Goal: Task Accomplishment & Management: Manage account settings

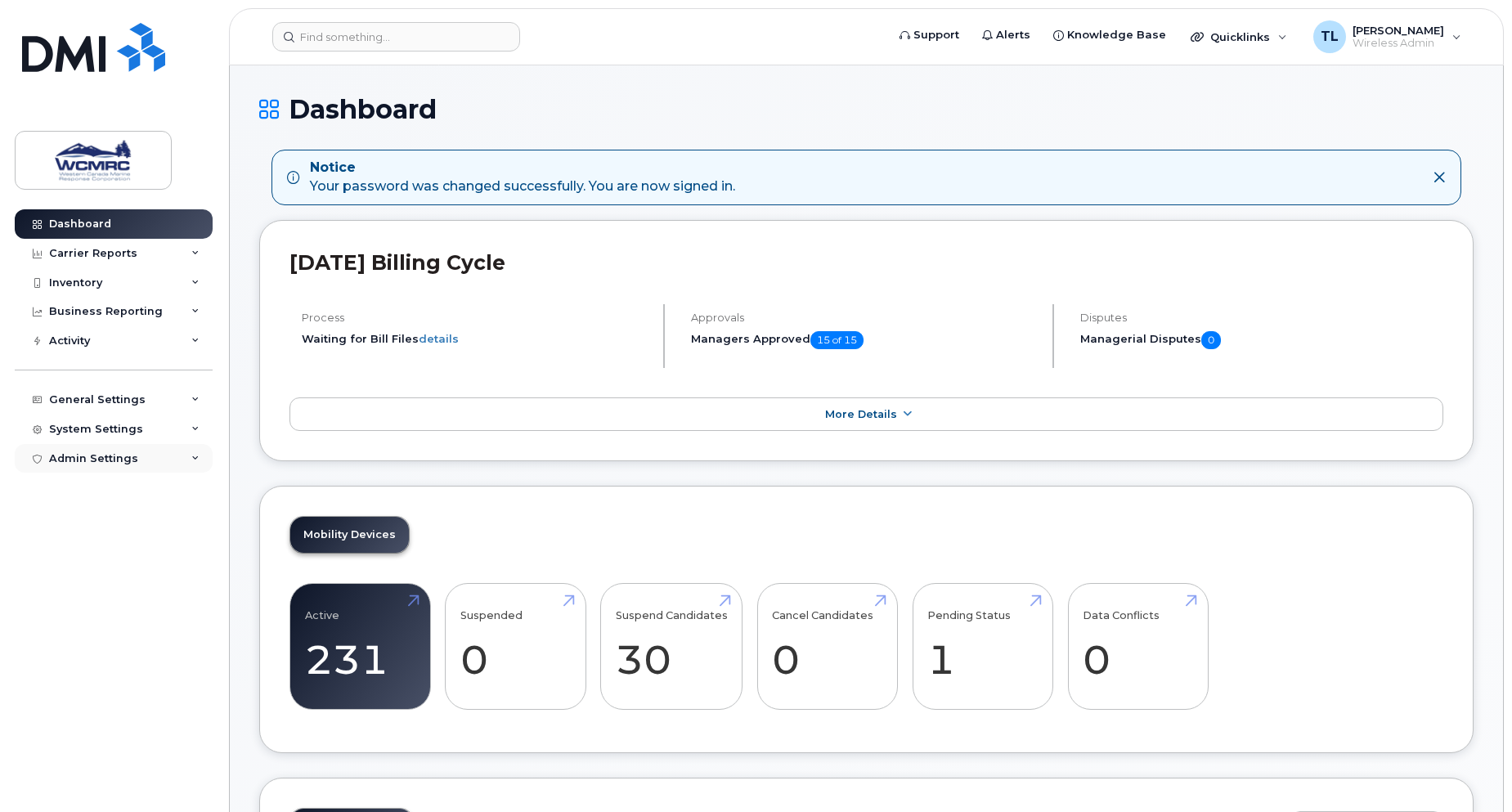
click at [115, 455] on div "Admin Settings" at bounding box center [93, 458] width 89 height 13
click at [128, 451] on div "Admin Settings" at bounding box center [113, 459] width 198 height 29
click at [123, 427] on div "System Settings" at bounding box center [96, 429] width 94 height 13
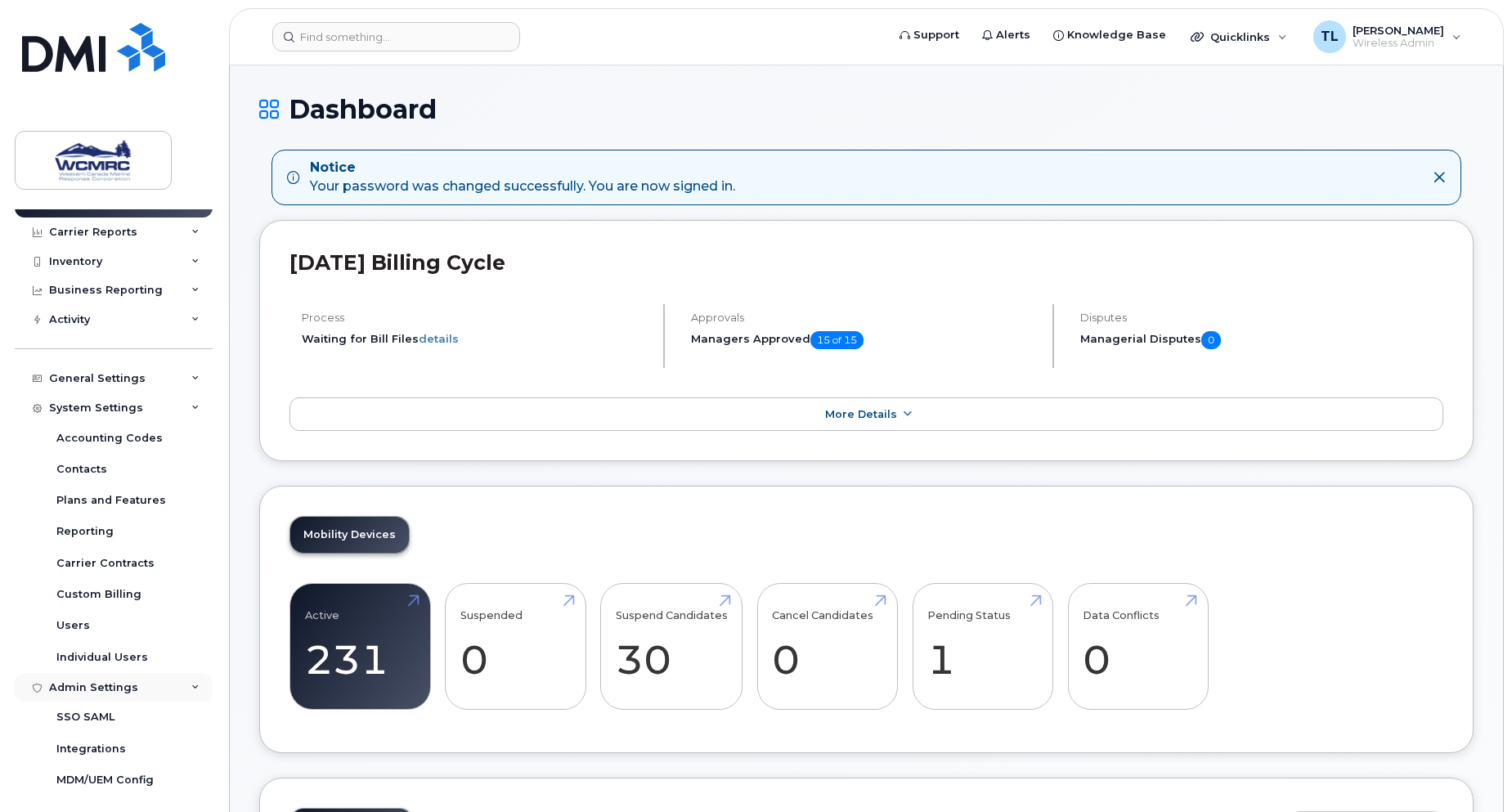
scroll to position [29, 0]
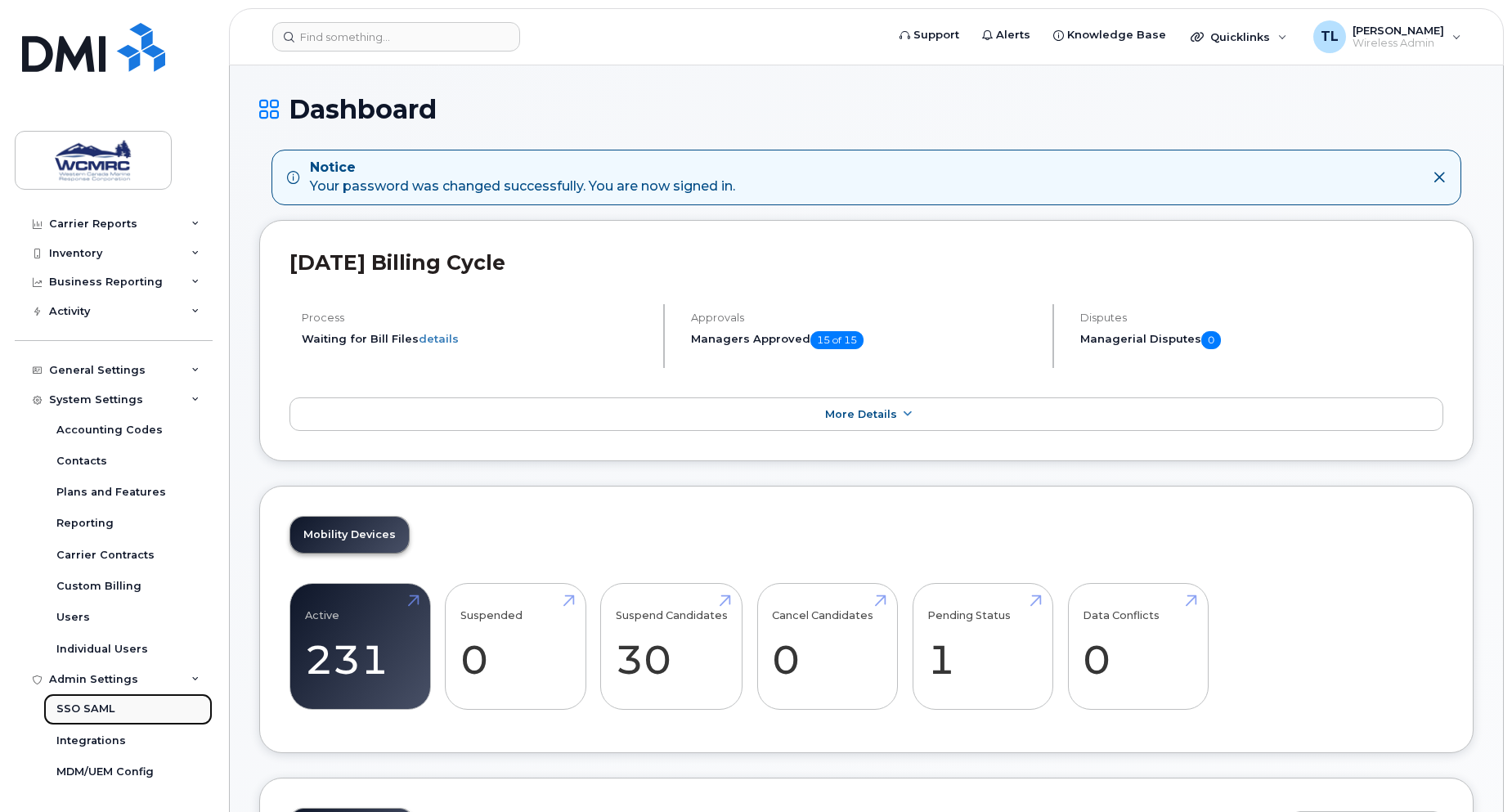
click at [101, 713] on div "SSO SAML" at bounding box center [85, 709] width 58 height 15
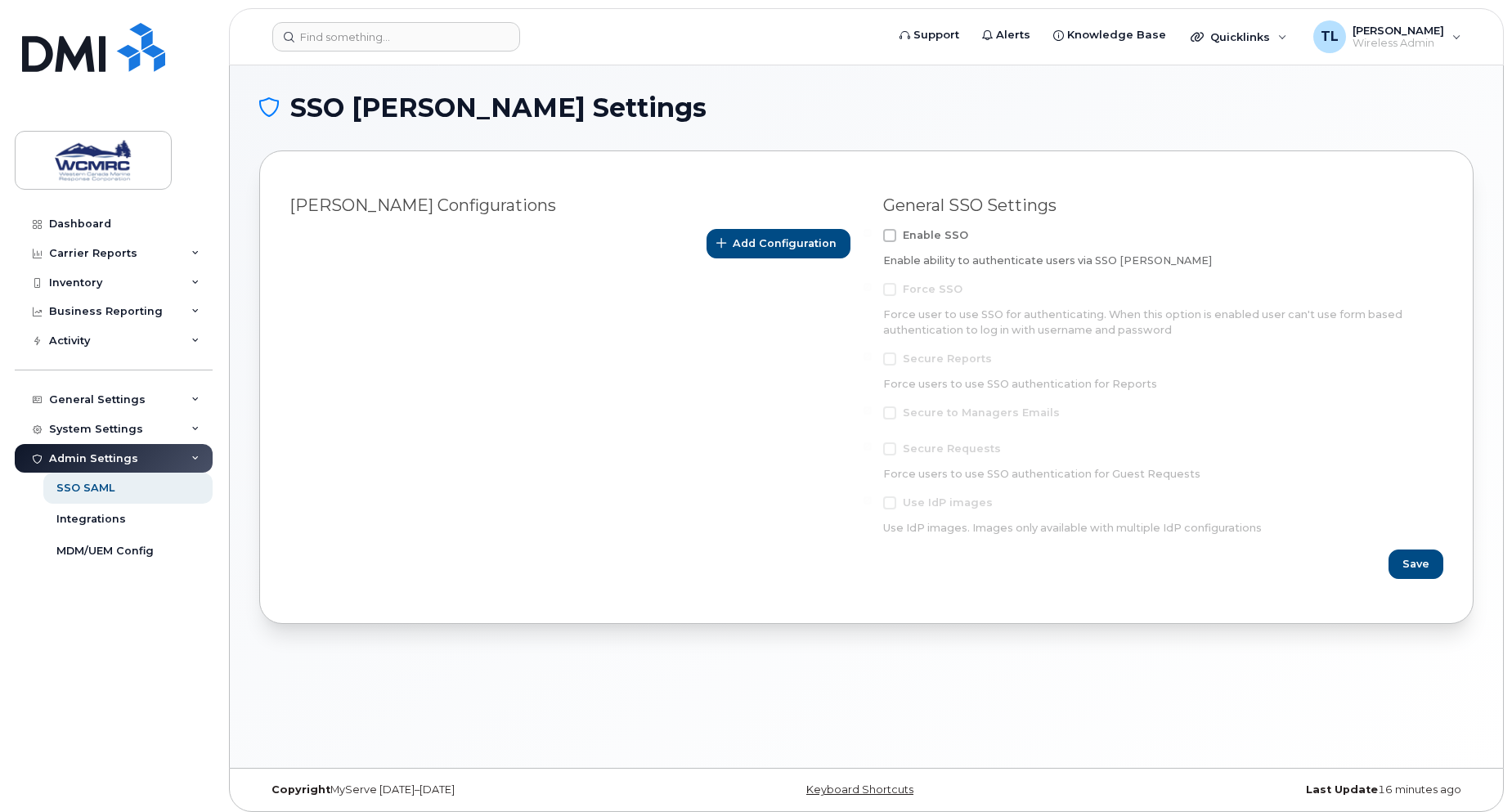
drag, startPoint x: 893, startPoint y: 233, endPoint x: 914, endPoint y: 302, distance: 72.1
click at [892, 233] on span at bounding box center [889, 235] width 13 height 13
click at [871, 233] on input "Enable SSO" at bounding box center [867, 233] width 8 height 8
checkbox input "true"
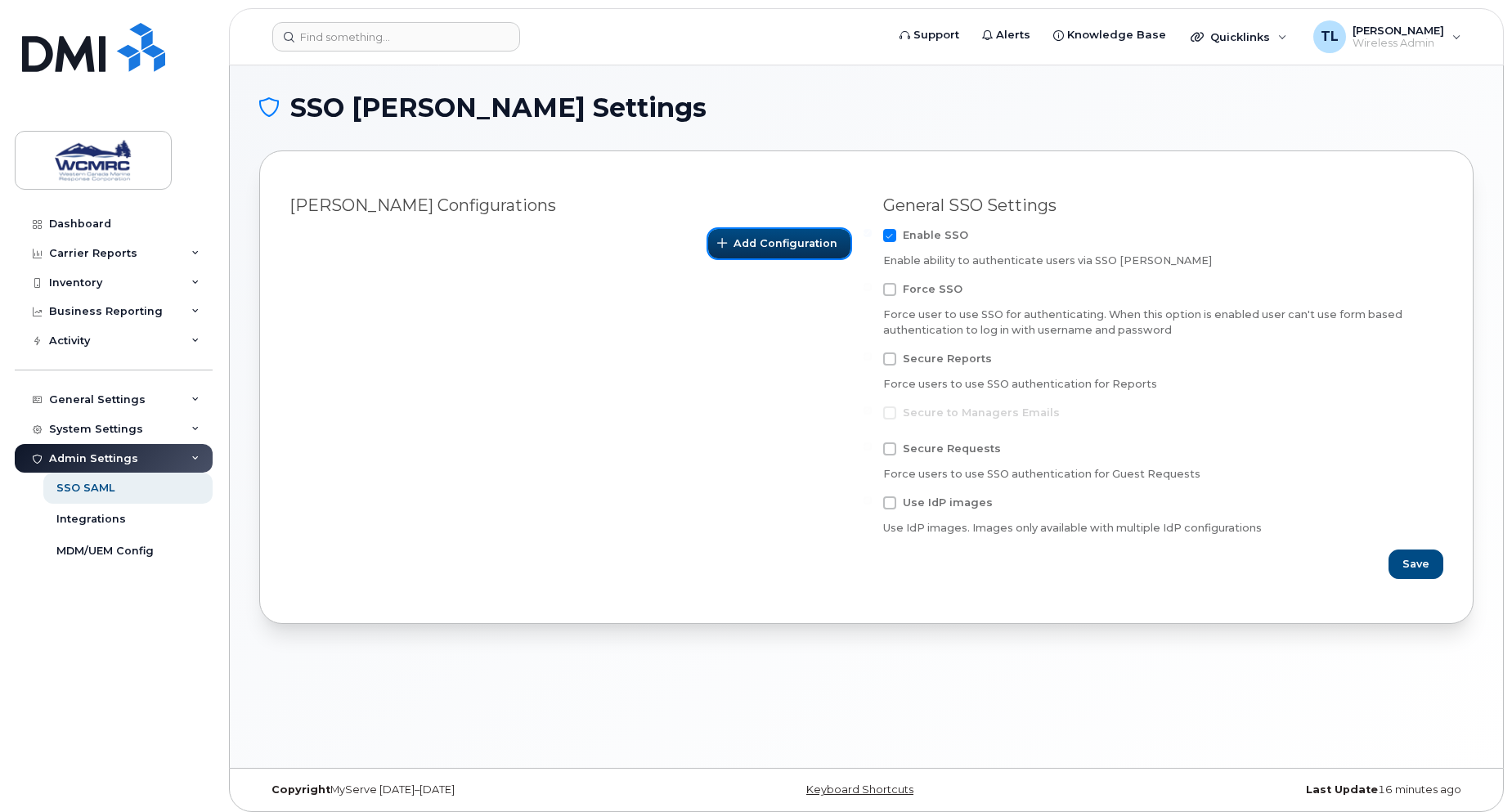
click at [799, 254] on button "Add Configuration" at bounding box center [779, 244] width 143 height 29
